Goal: Information Seeking & Learning: Learn about a topic

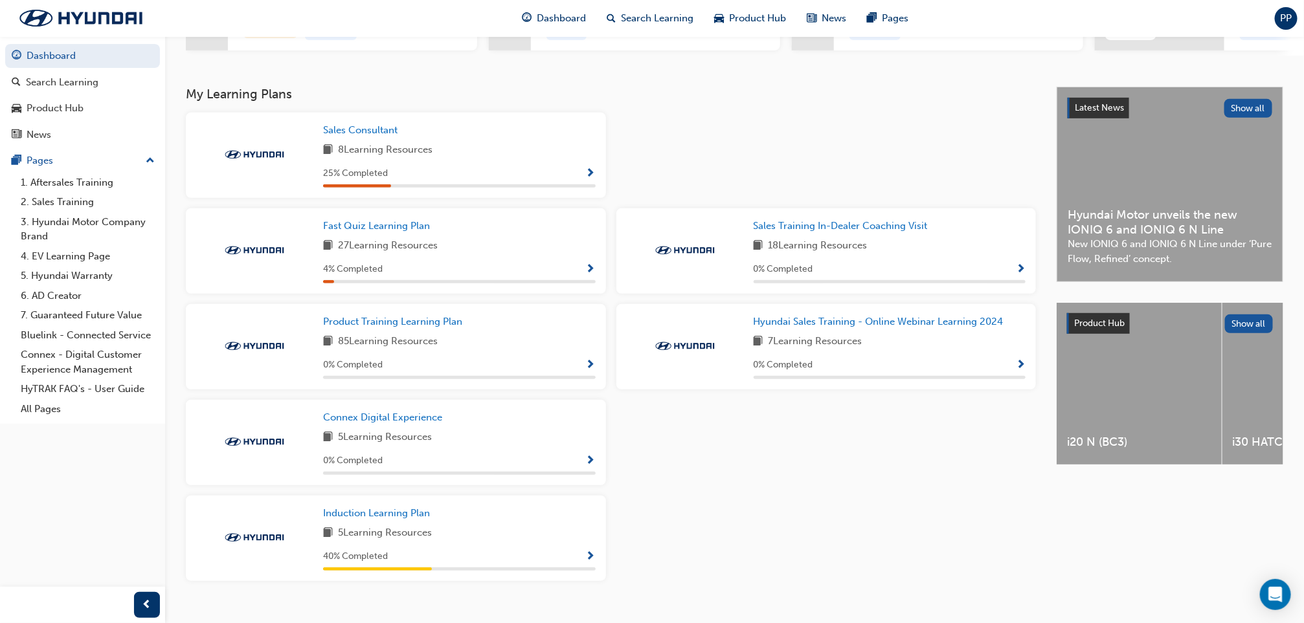
scroll to position [227, 0]
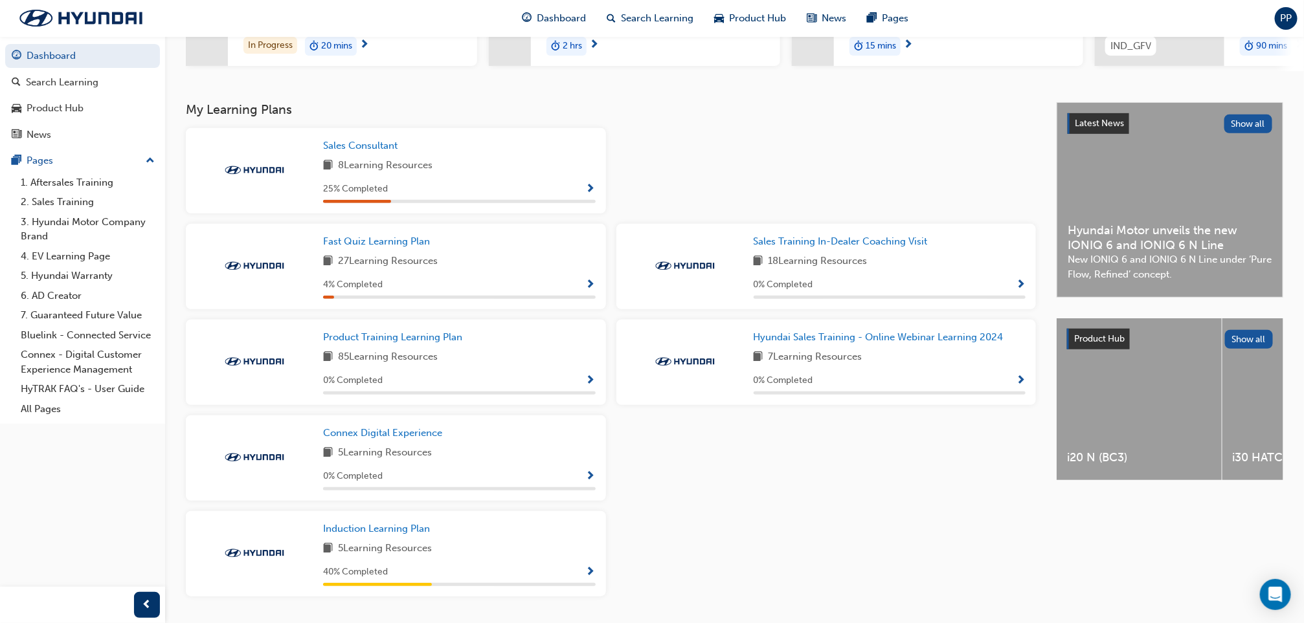
click at [504, 189] on div "25 % Completed" at bounding box center [459, 189] width 273 height 16
click at [379, 144] on span "Sales Consultant" at bounding box center [360, 146] width 74 height 12
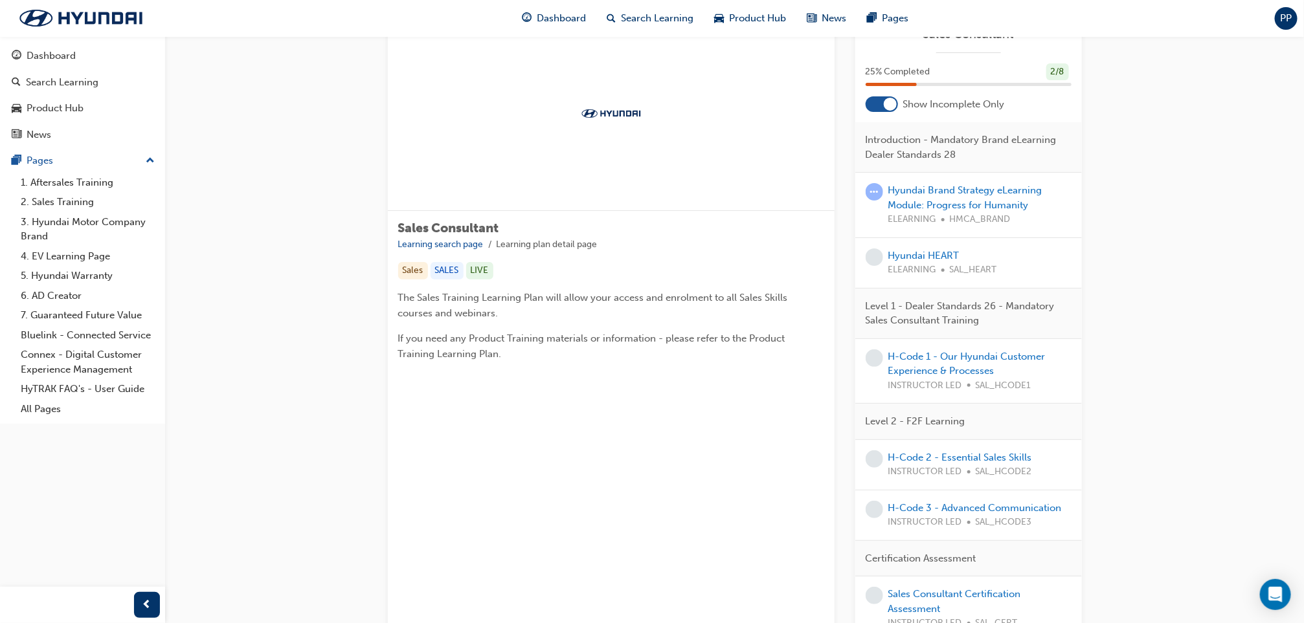
scroll to position [47, 0]
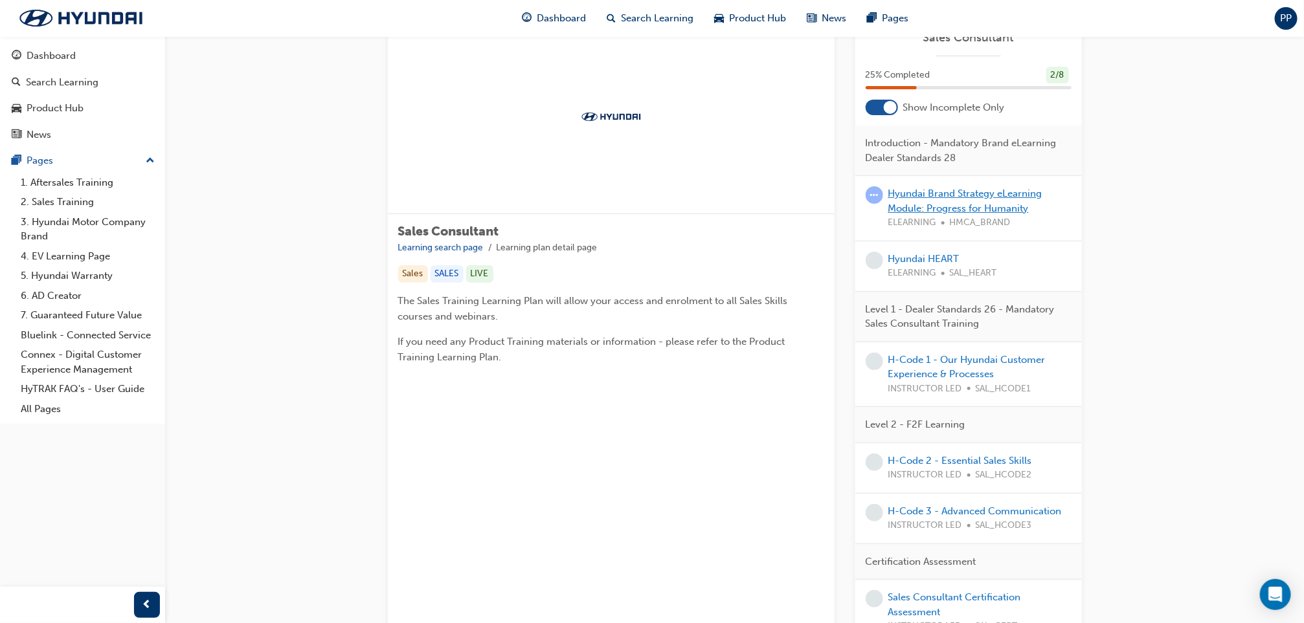
click at [958, 198] on link "Hyundai Brand Strategy eLearning Module: Progress for Humanity" at bounding box center [965, 201] width 154 height 27
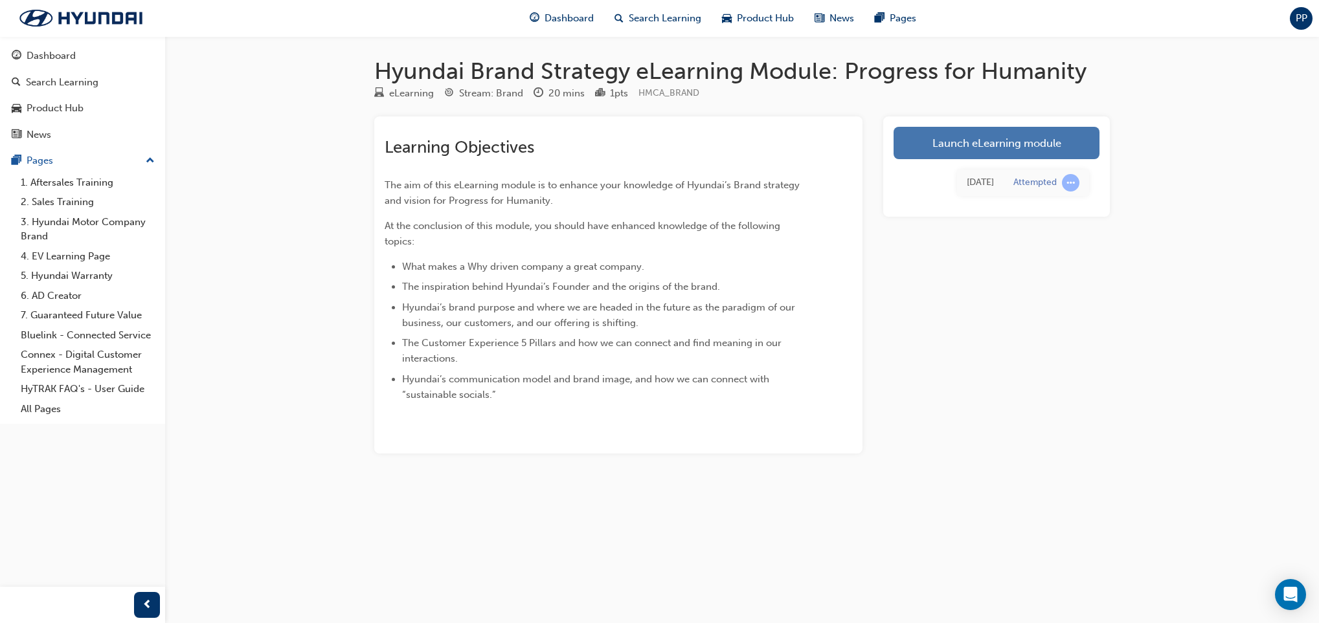
click at [991, 144] on link "Launch eLearning module" at bounding box center [996, 143] width 206 height 32
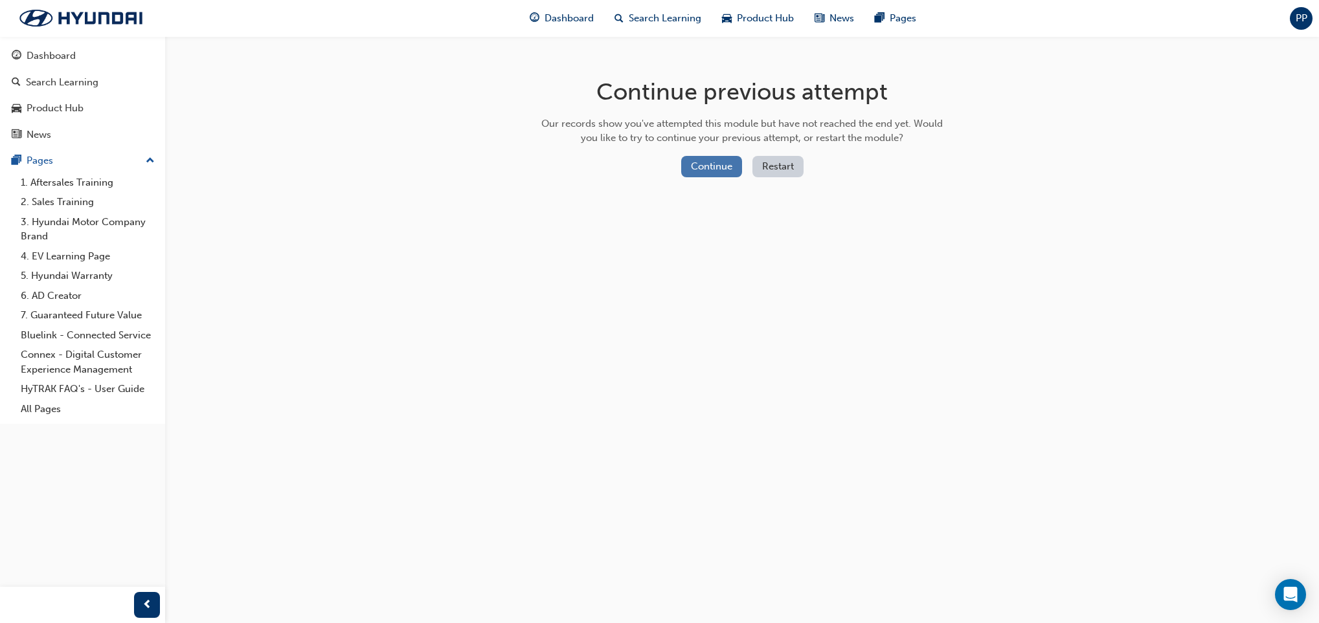
click at [721, 165] on button "Continue" at bounding box center [711, 166] width 61 height 21
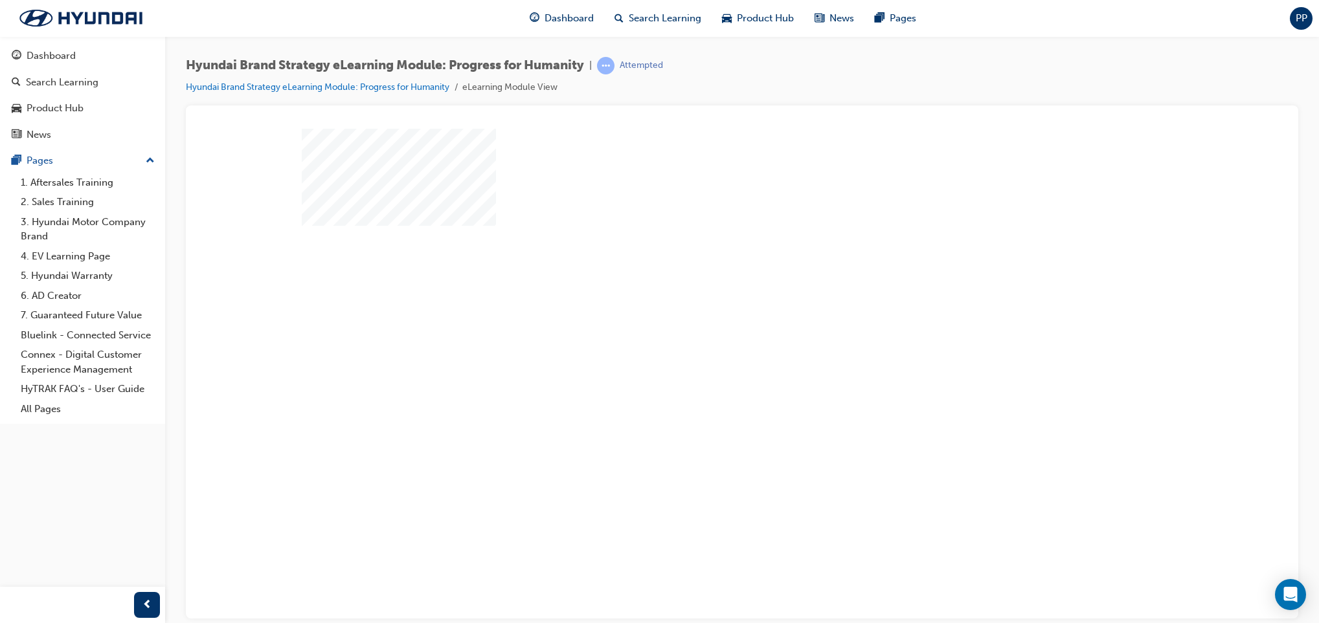
click at [704, 324] on div "play" at bounding box center [704, 324] width 0 height 0
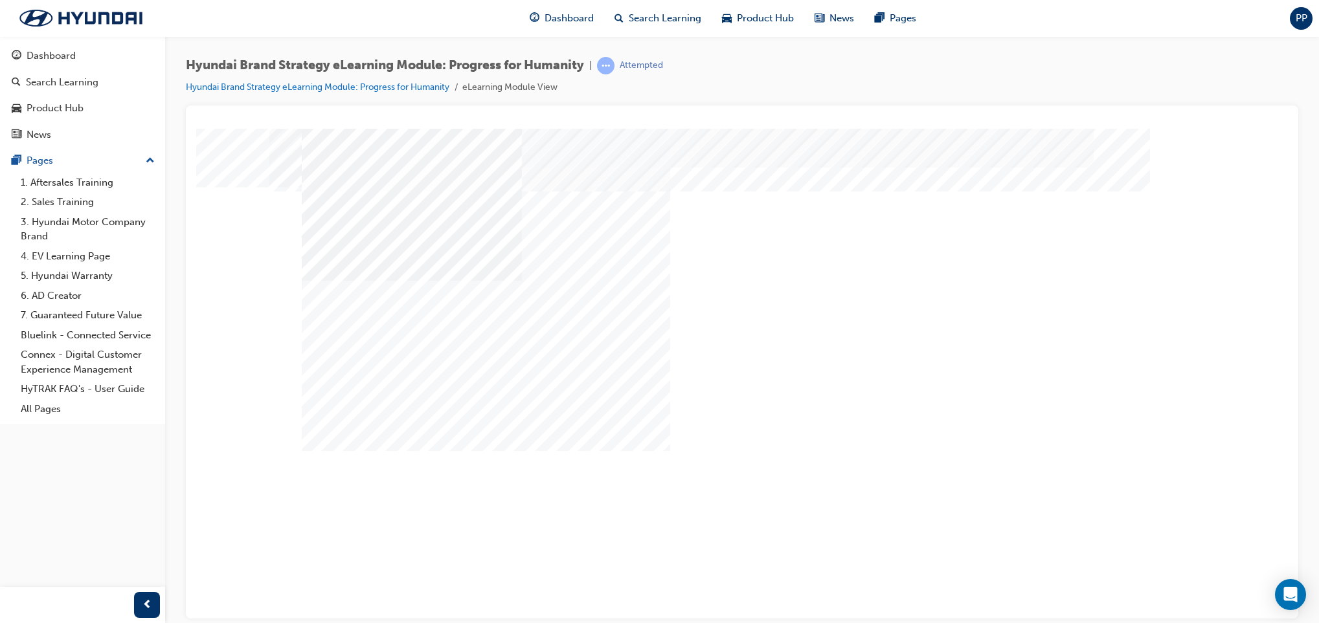
drag, startPoint x: 628, startPoint y: 375, endPoint x: 544, endPoint y: 432, distance: 101.5
click at [544, 432] on div "Content Image Right" at bounding box center [742, 361] width 881 height 466
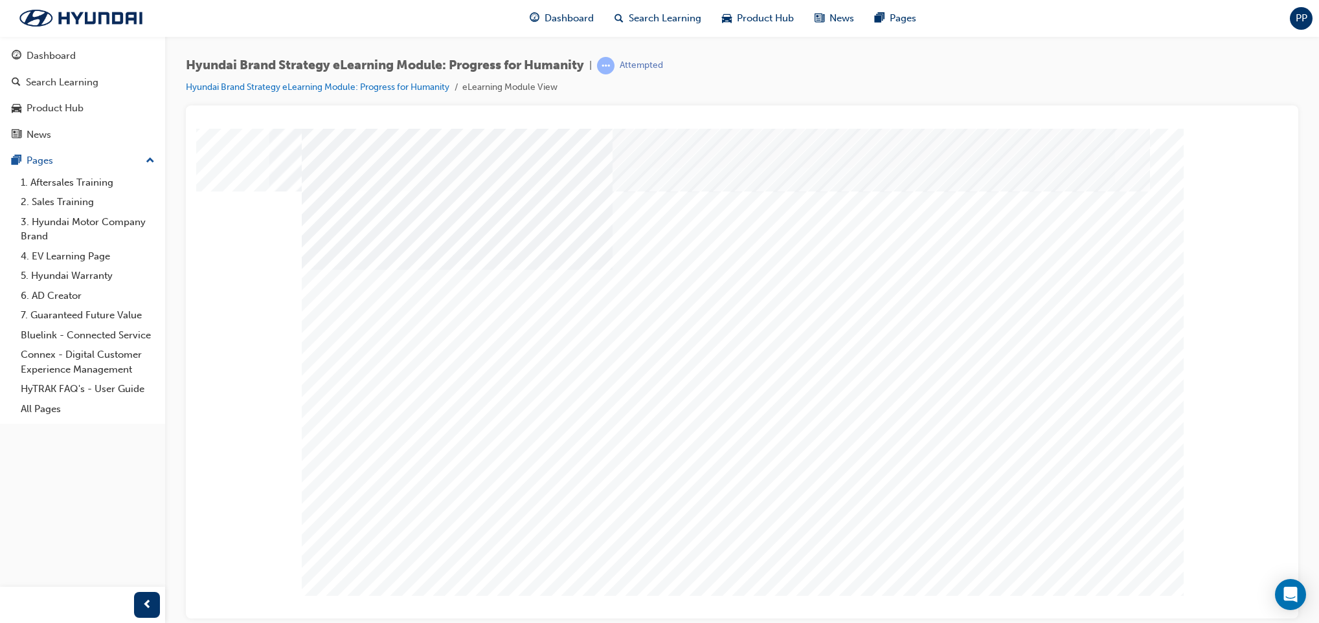
drag, startPoint x: 858, startPoint y: 339, endPoint x: 1092, endPoint y: 534, distance: 303.8
click at [1092, 534] on div "Content Image Right" at bounding box center [742, 361] width 881 height 466
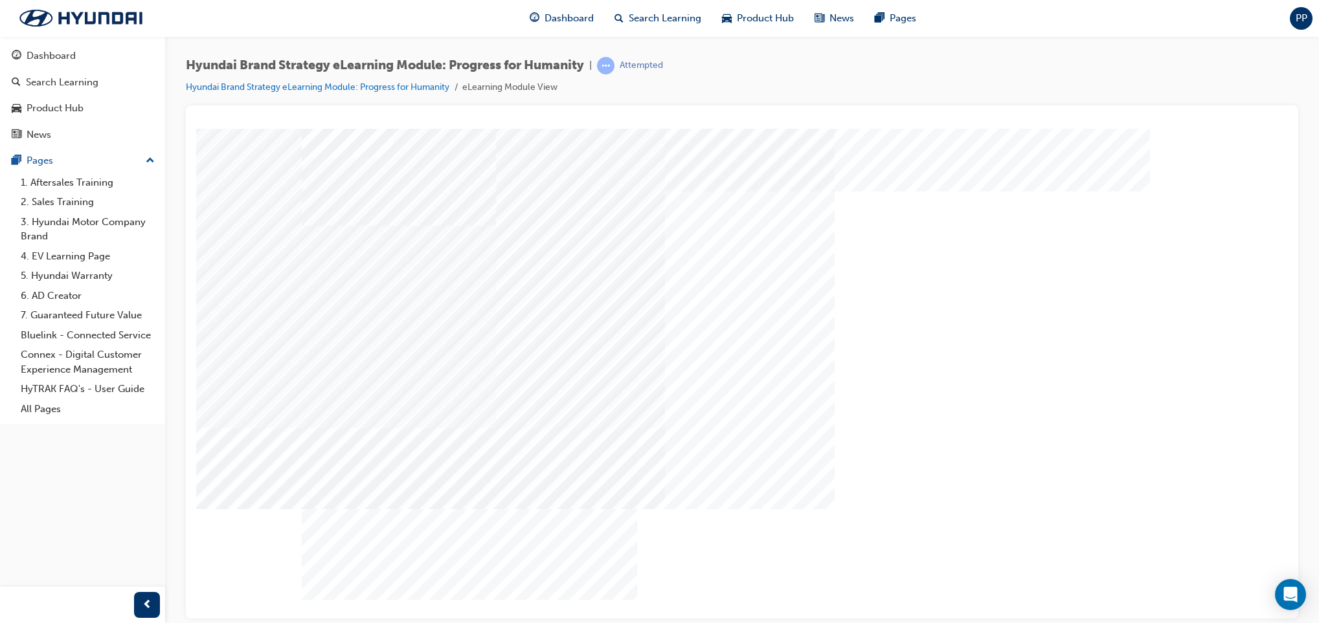
drag, startPoint x: 1051, startPoint y: 495, endPoint x: 855, endPoint y: 491, distance: 196.9
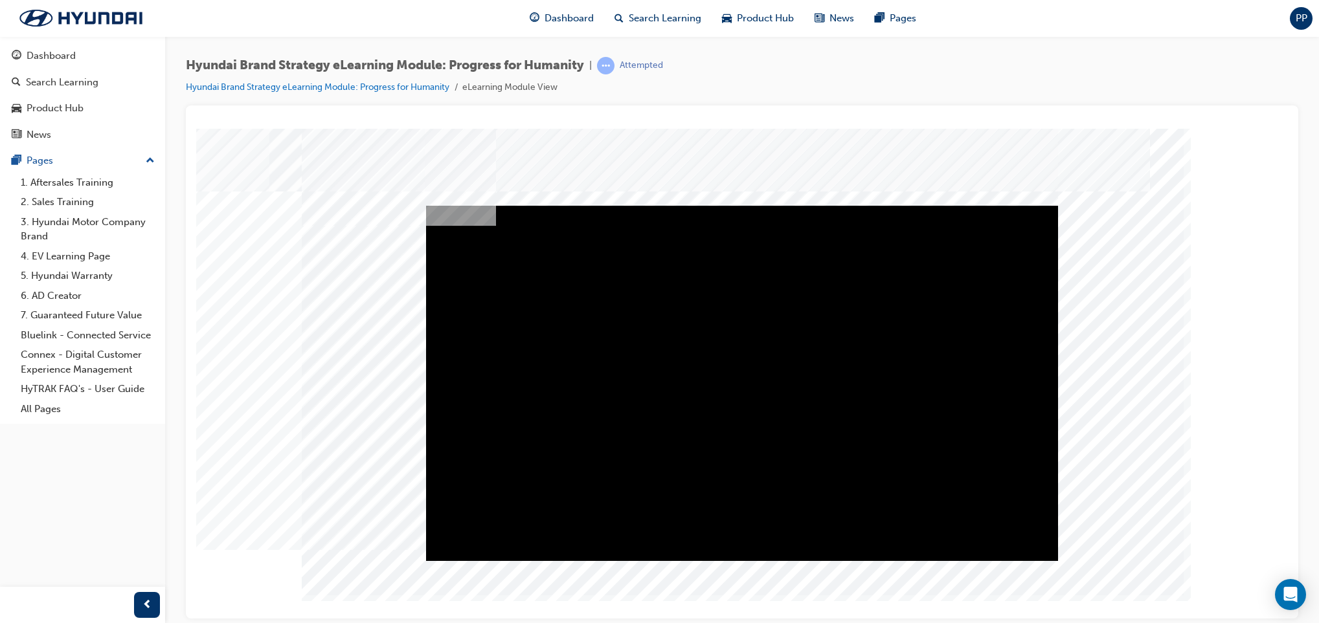
click at [741, 205] on div "Play" at bounding box center [742, 205] width 632 height 0
